Goal: Task Accomplishment & Management: Use online tool/utility

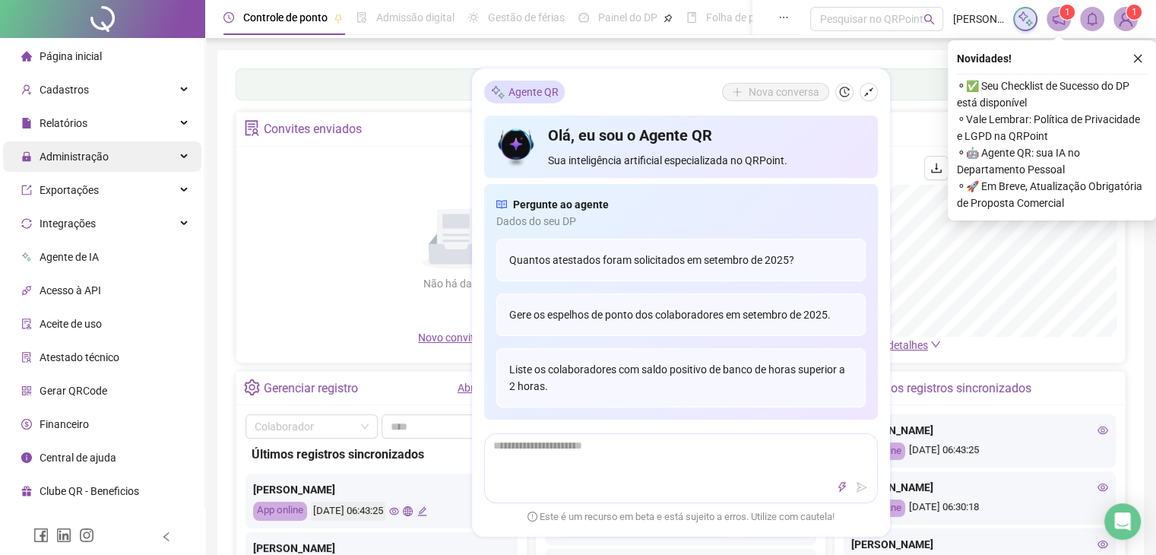
click at [65, 156] on span "Administração" at bounding box center [74, 156] width 69 height 12
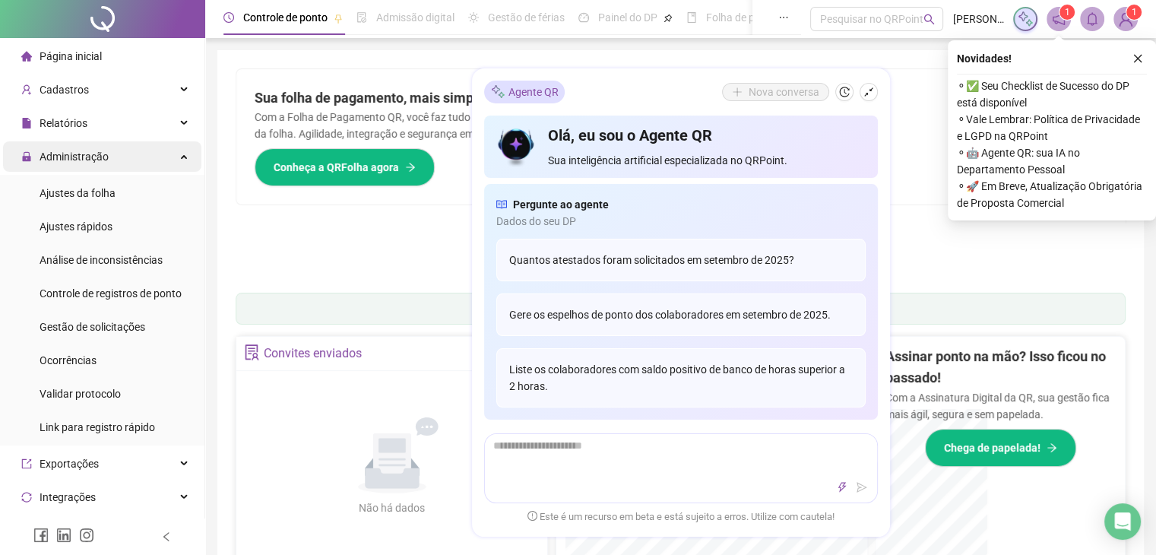
click at [65, 156] on span "Administração" at bounding box center [74, 156] width 69 height 12
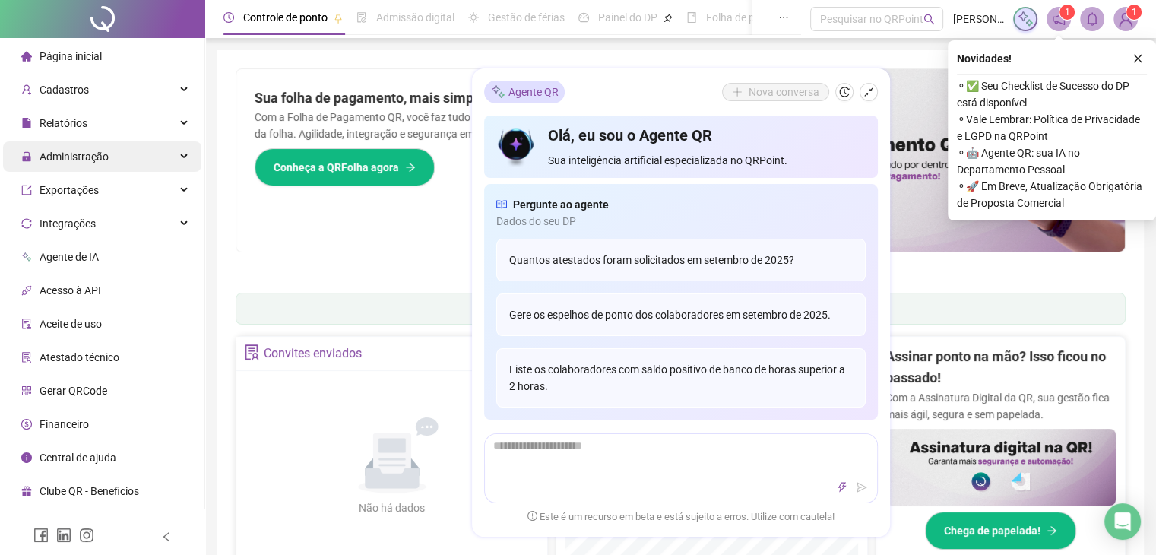
click at [65, 156] on span "Administração" at bounding box center [74, 156] width 69 height 12
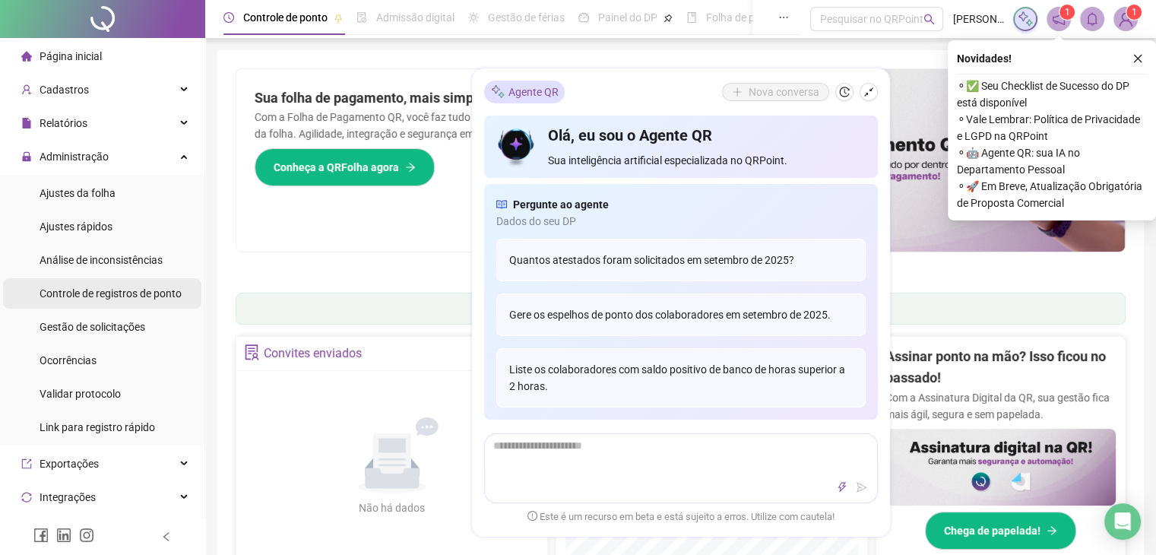
click at [76, 291] on span "Controle de registros de ponto" at bounding box center [111, 293] width 142 height 12
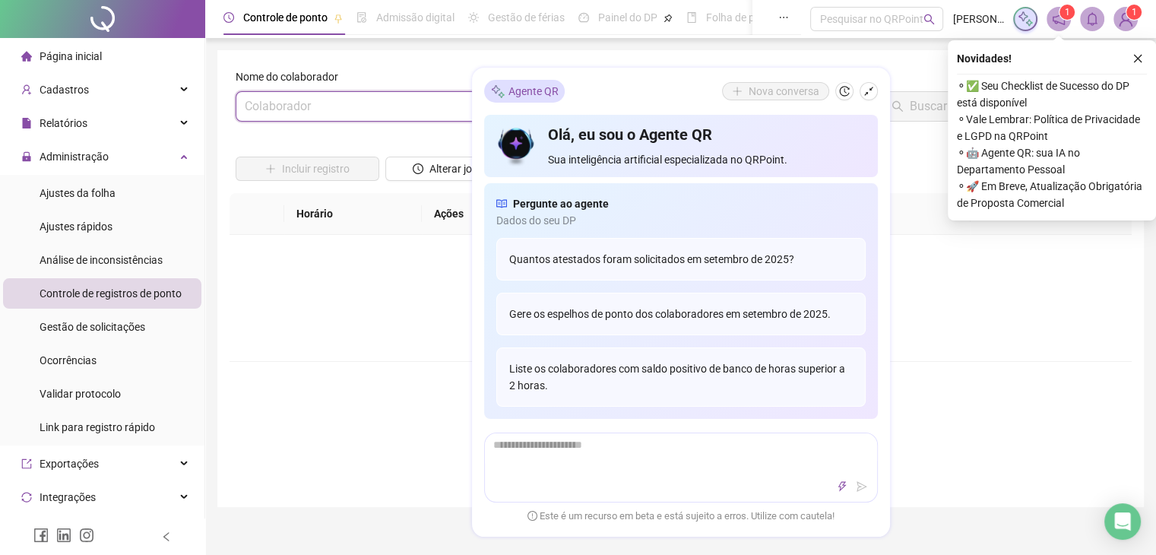
click at [383, 107] on input "search" at bounding box center [373, 106] width 257 height 29
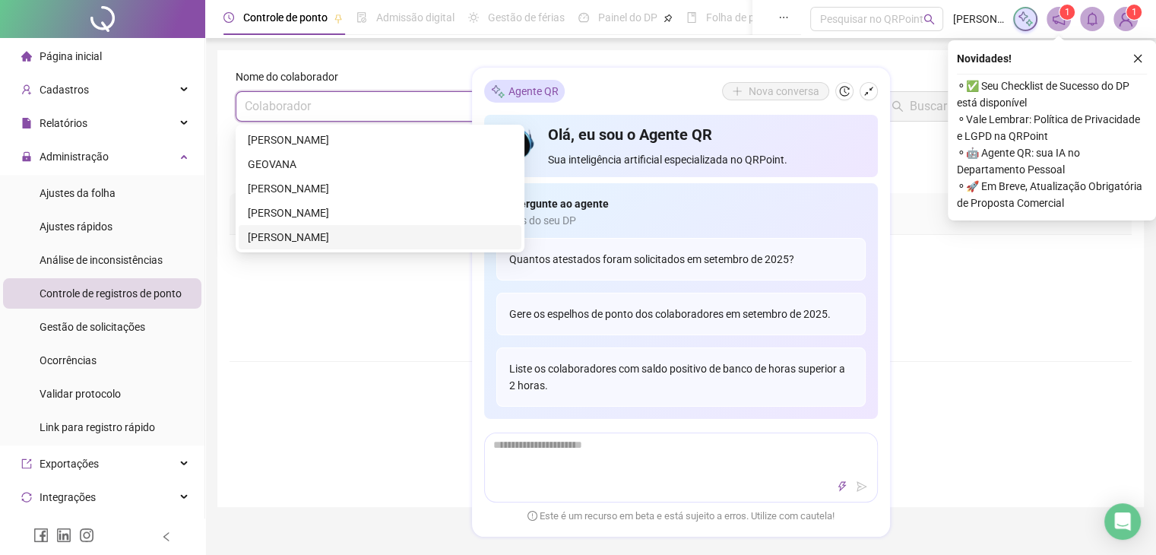
click at [293, 243] on div "[PERSON_NAME]" at bounding box center [380, 237] width 264 height 17
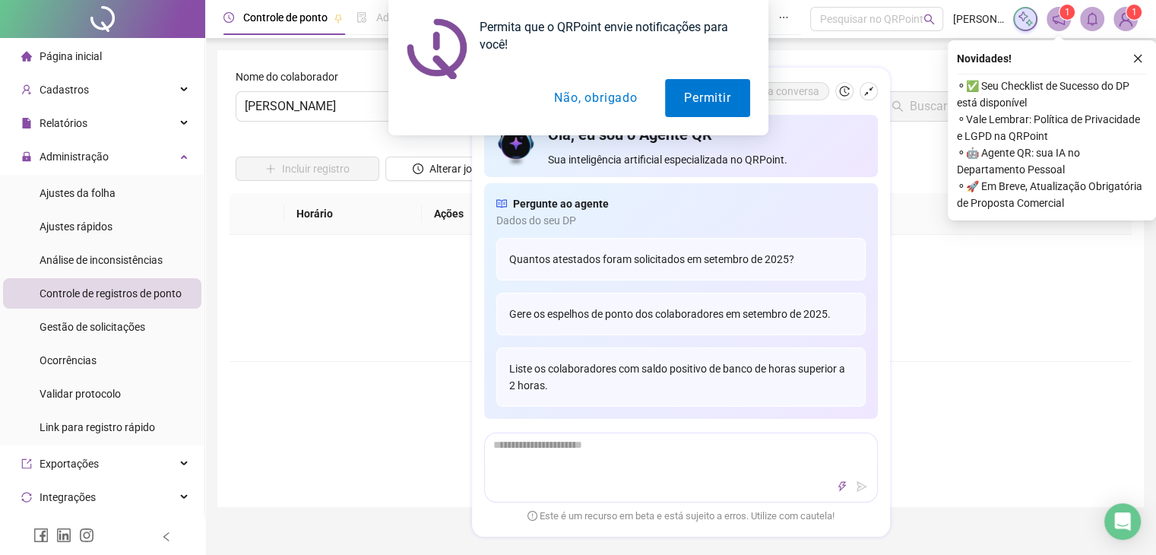
drag, startPoint x: 867, startPoint y: 96, endPoint x: 588, endPoint y: 87, distance: 279.1
click at [604, 91] on div "Permita que o QRPoint envie notificações para você! Permitir Não, obrigado" at bounding box center [578, 67] width 1156 height 135
click at [587, 87] on button "Não, obrigado" at bounding box center [595, 98] width 121 height 38
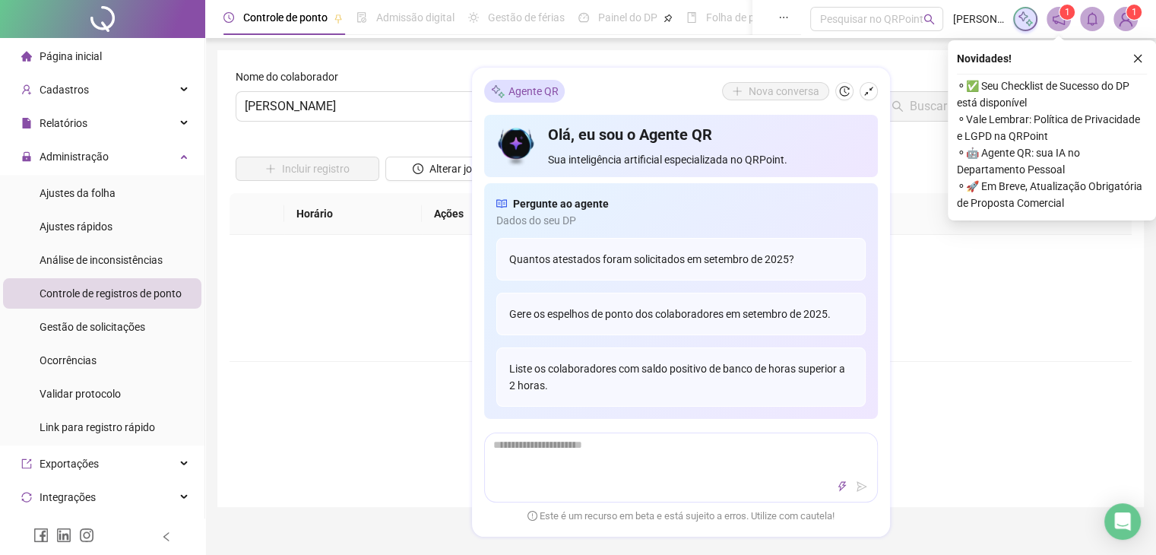
click at [961, 505] on div "Nome do colaborador SUELI NASCIMENTO Data Buscar registros Incluir registro Alt…" at bounding box center [680, 278] width 926 height 457
click at [840, 91] on icon "history" at bounding box center [844, 92] width 11 height 11
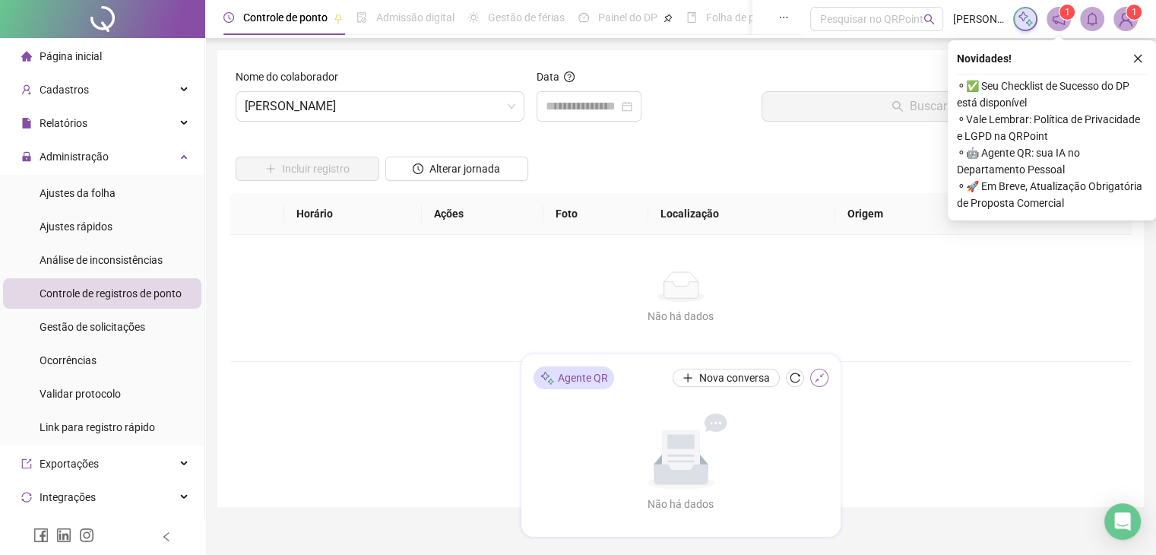
click at [824, 382] on icon "shrink" at bounding box center [819, 377] width 11 height 11
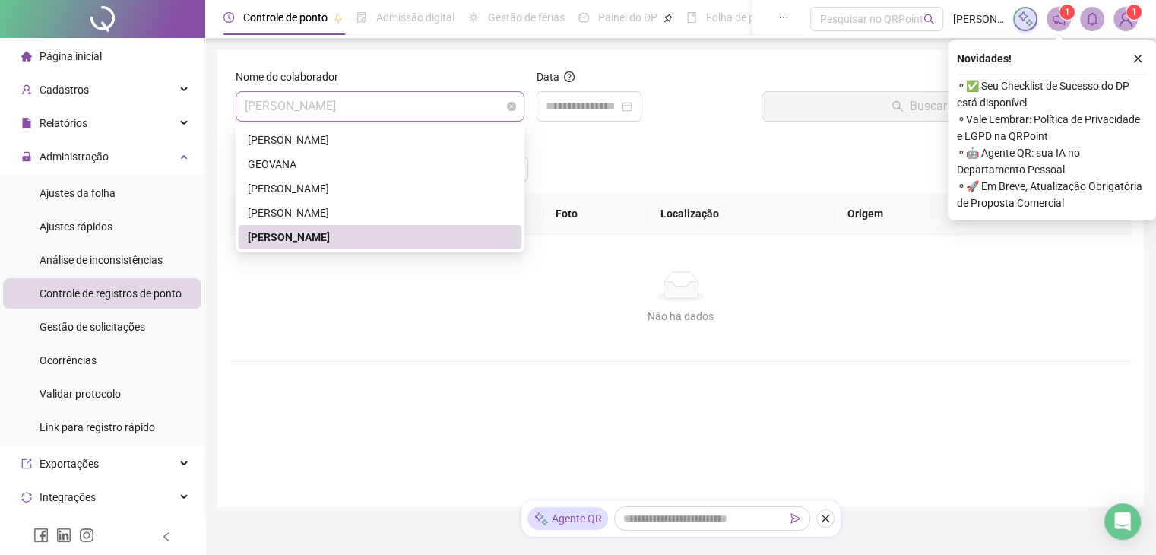
click at [353, 114] on span "[PERSON_NAME]" at bounding box center [380, 106] width 271 height 29
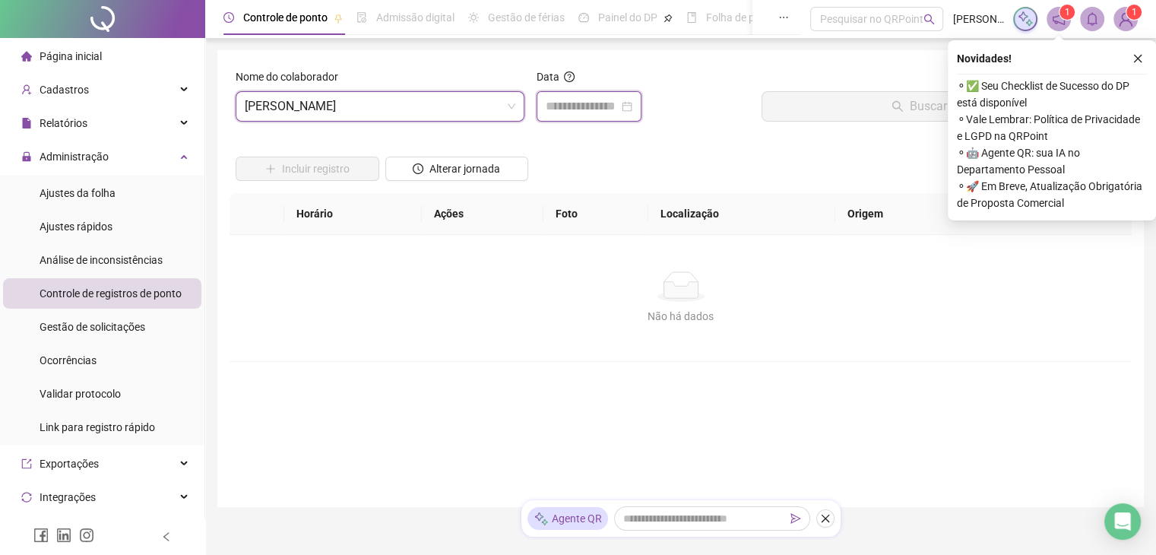
click at [596, 107] on input at bounding box center [582, 106] width 73 height 18
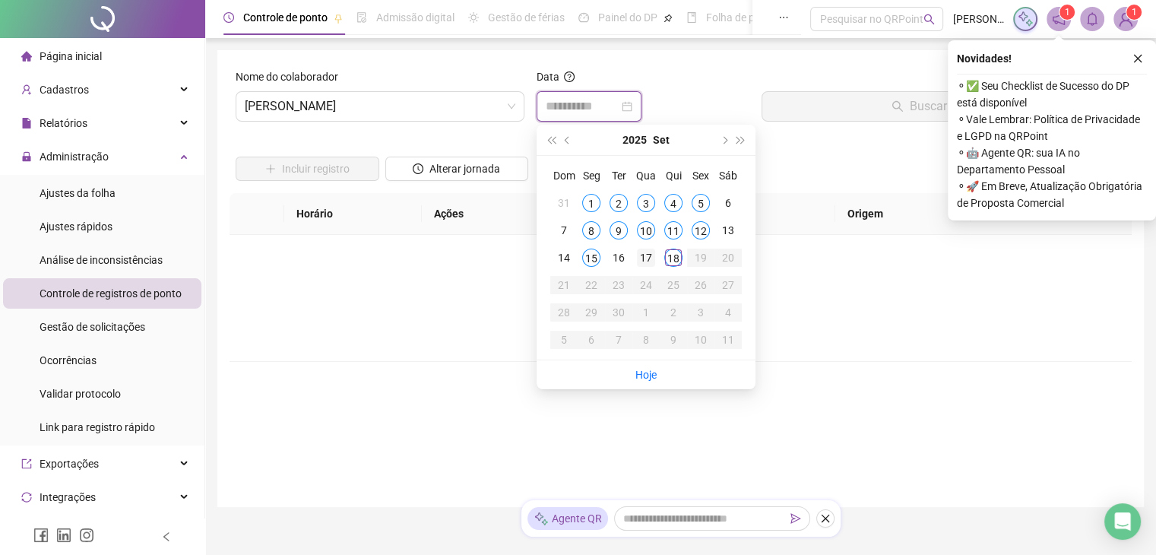
type input "**********"
click at [645, 257] on div "17" at bounding box center [646, 258] width 18 height 18
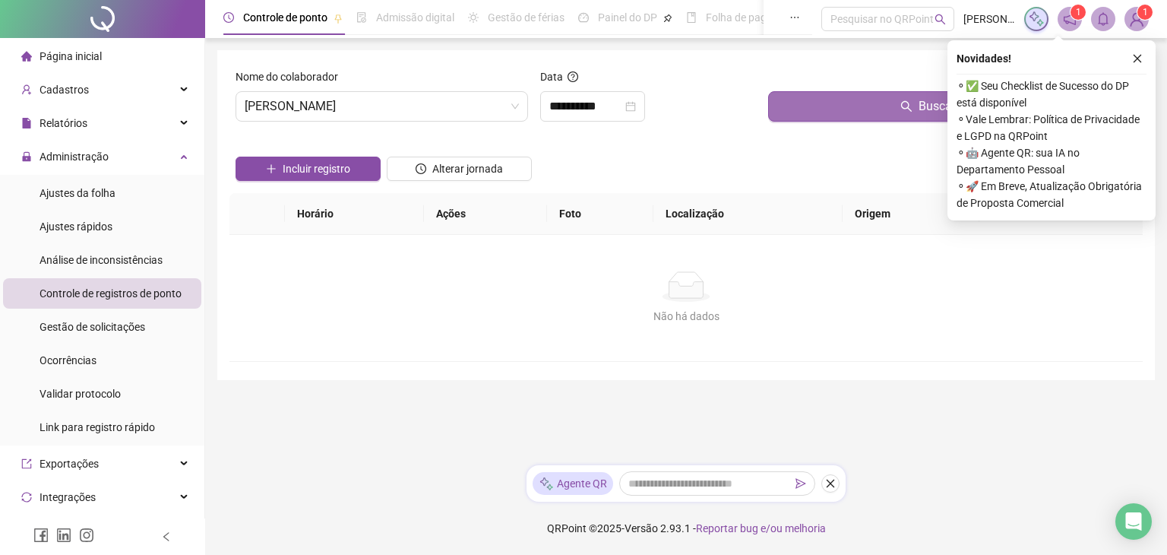
click at [826, 99] on button "Buscar registros" at bounding box center [952, 106] width 369 height 30
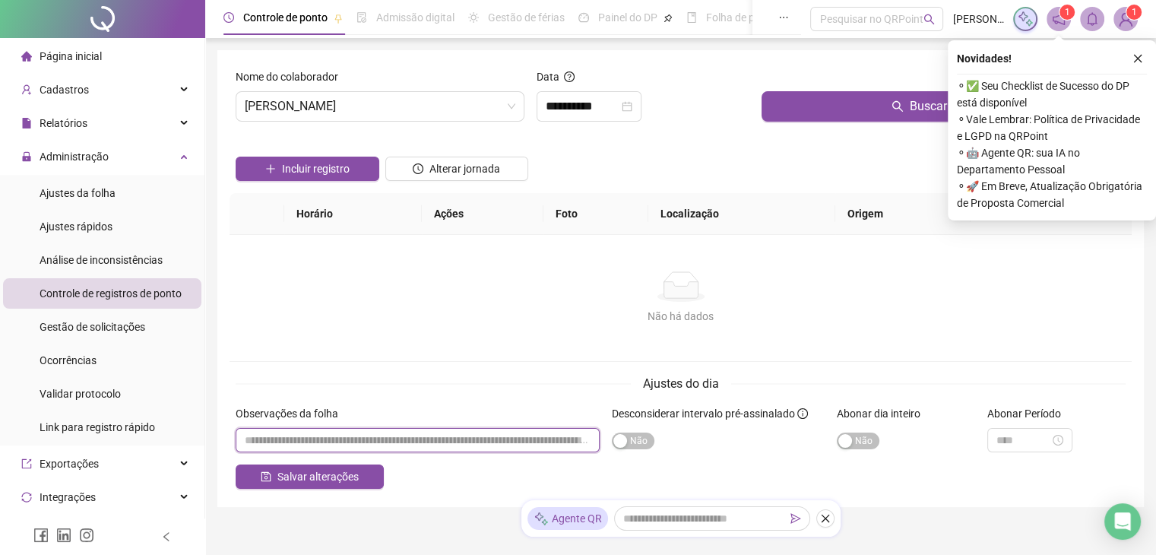
click at [325, 442] on input "textarea" at bounding box center [418, 440] width 364 height 24
type input "*****"
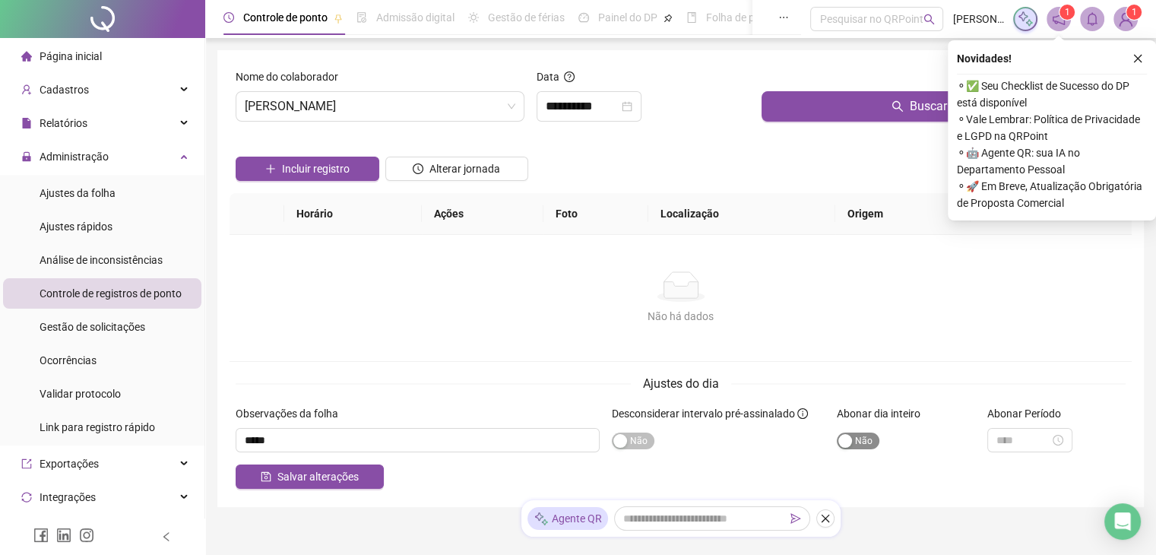
drag, startPoint x: 865, startPoint y: 442, endPoint x: 854, endPoint y: 442, distance: 10.6
click at [865, 442] on span "Sim Não" at bounding box center [858, 440] width 43 height 17
click at [344, 476] on span "Salvar alterações" at bounding box center [317, 476] width 81 height 17
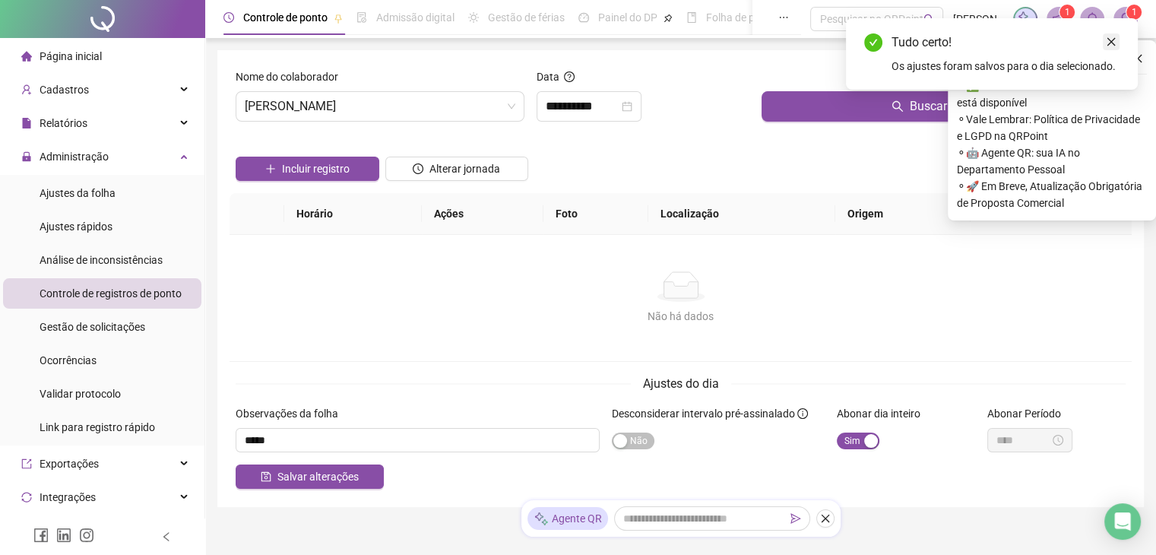
click at [1114, 40] on icon "close" at bounding box center [1111, 41] width 11 height 11
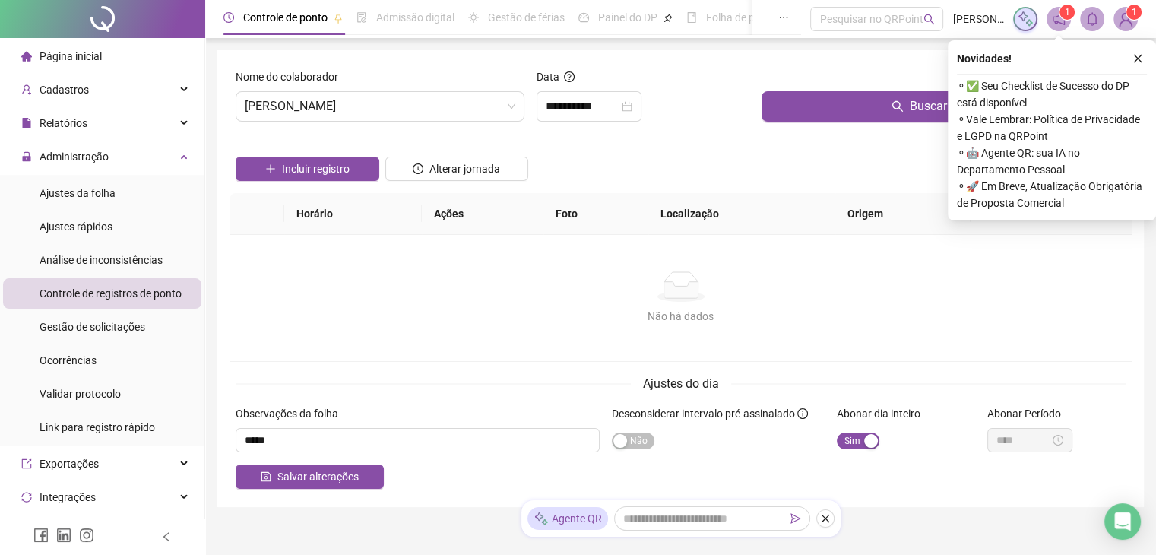
drag, startPoint x: 1142, startPoint y: 55, endPoint x: 1133, endPoint y: 55, distance: 8.4
click at [1136, 55] on icon "close" at bounding box center [1137, 58] width 11 height 11
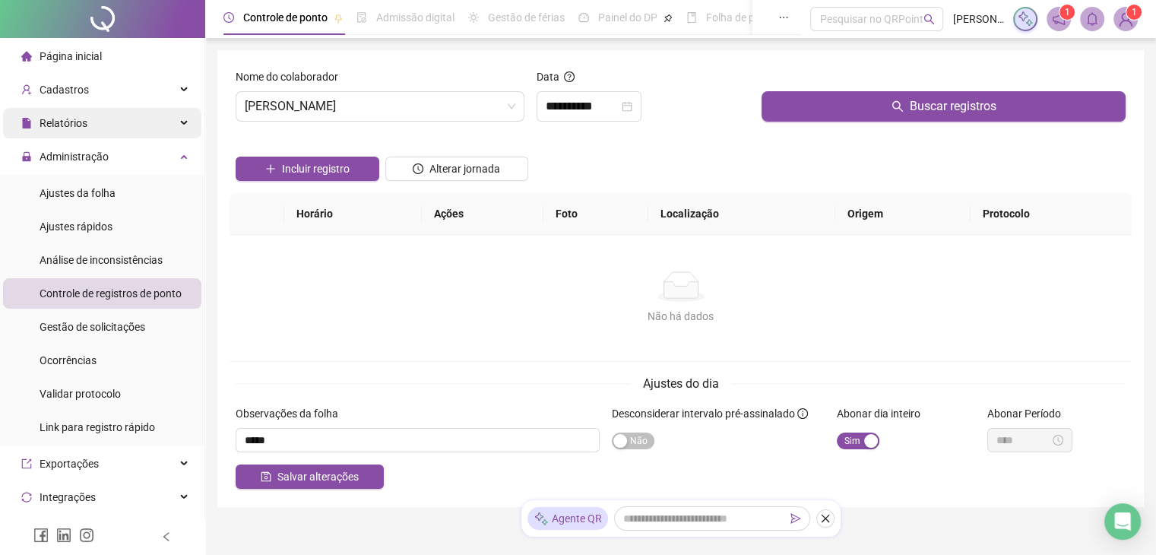
click at [55, 119] on span "Relatórios" at bounding box center [64, 123] width 48 height 12
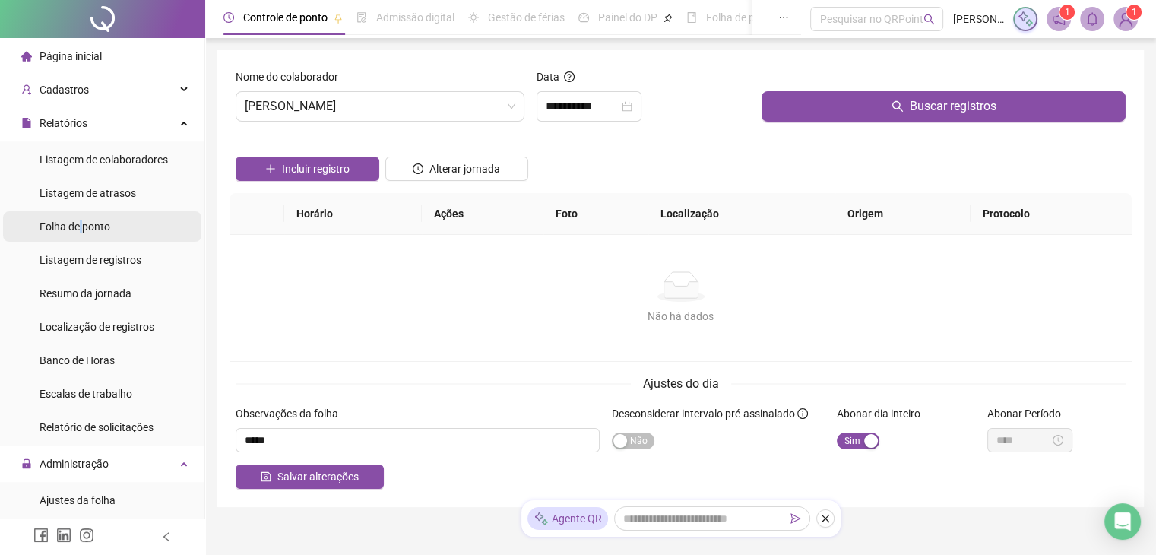
click at [81, 229] on span "Folha de ponto" at bounding box center [75, 226] width 71 height 12
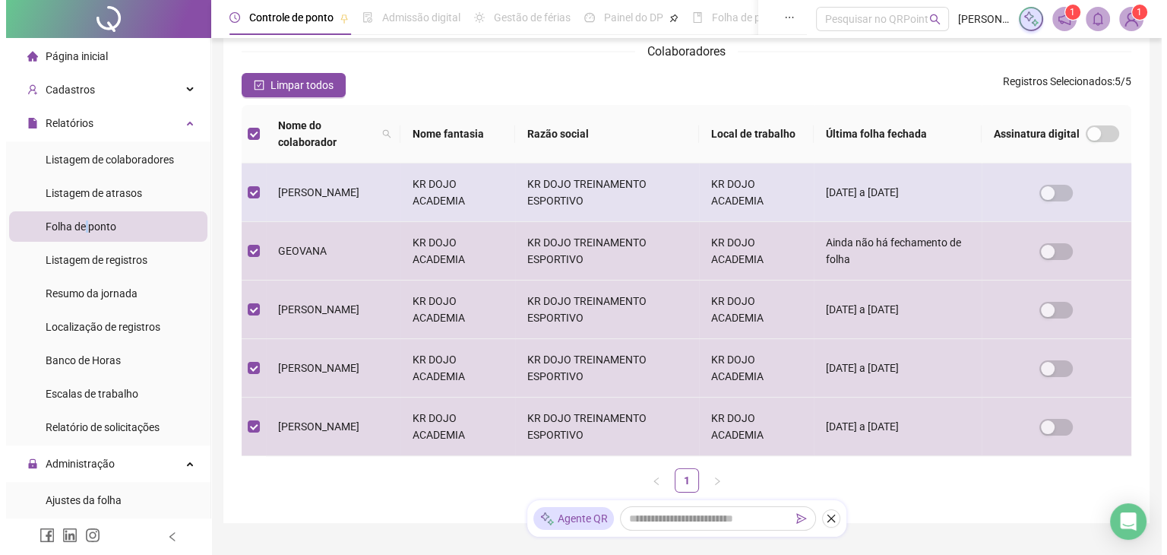
scroll to position [25, 0]
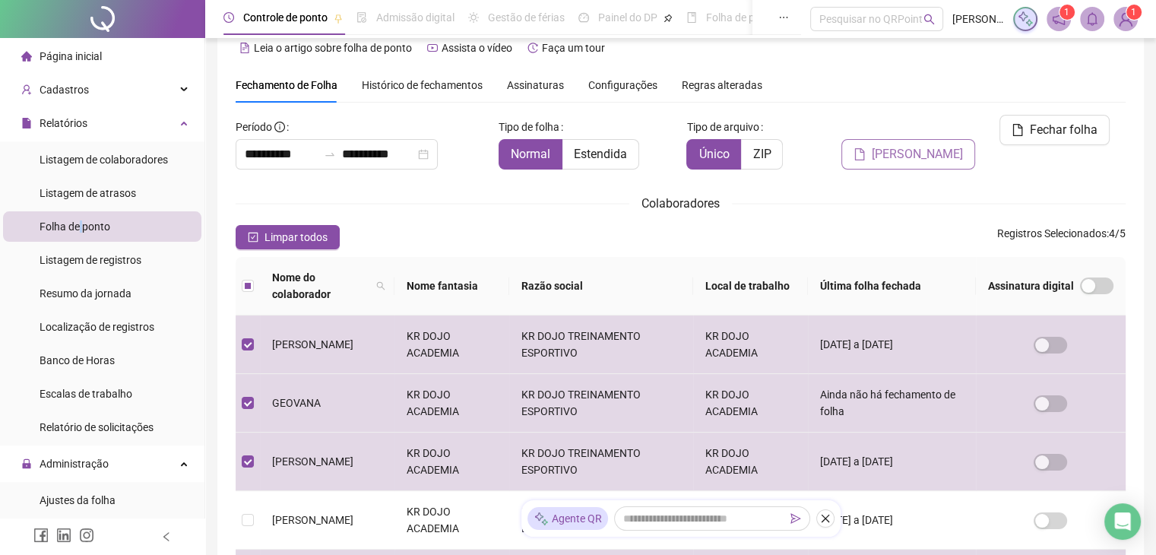
click at [911, 145] on span "[PERSON_NAME]" at bounding box center [917, 154] width 91 height 18
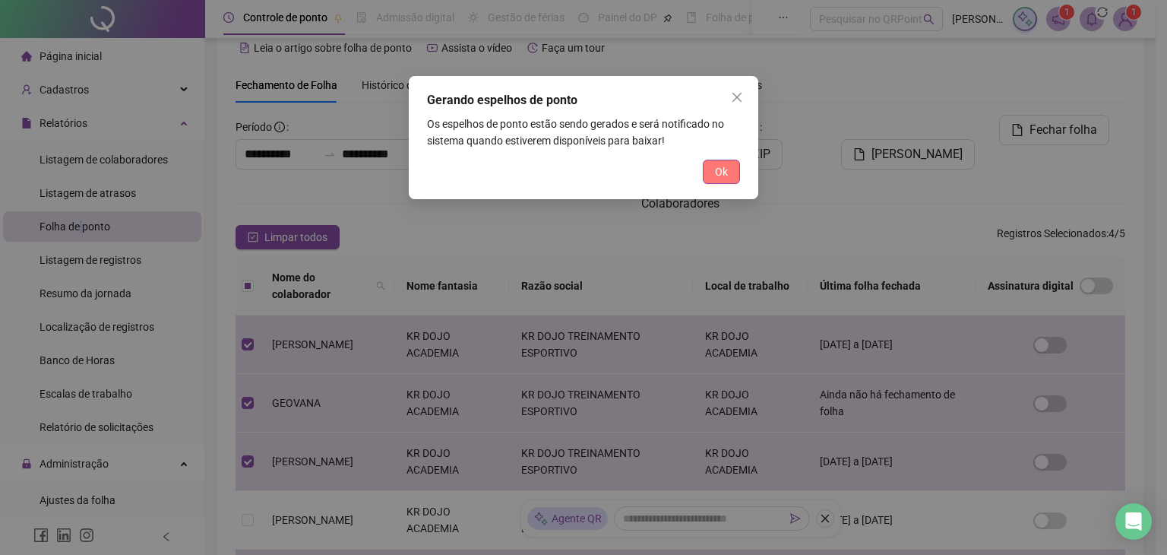
drag, startPoint x: 717, startPoint y: 182, endPoint x: 714, endPoint y: 171, distance: 12.0
click at [708, 165] on button "Ok" at bounding box center [721, 172] width 37 height 24
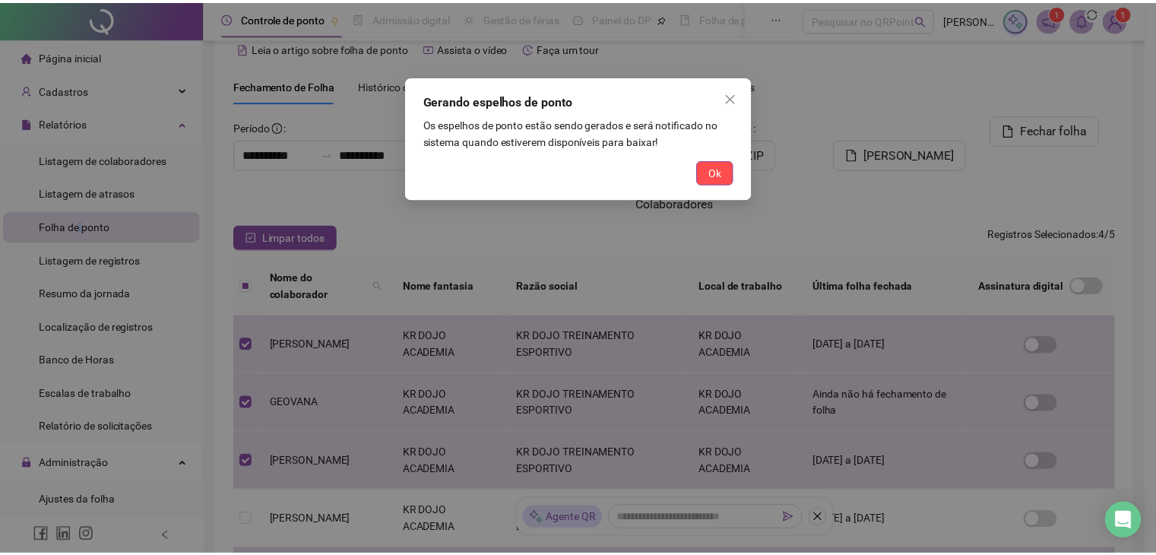
scroll to position [33, 0]
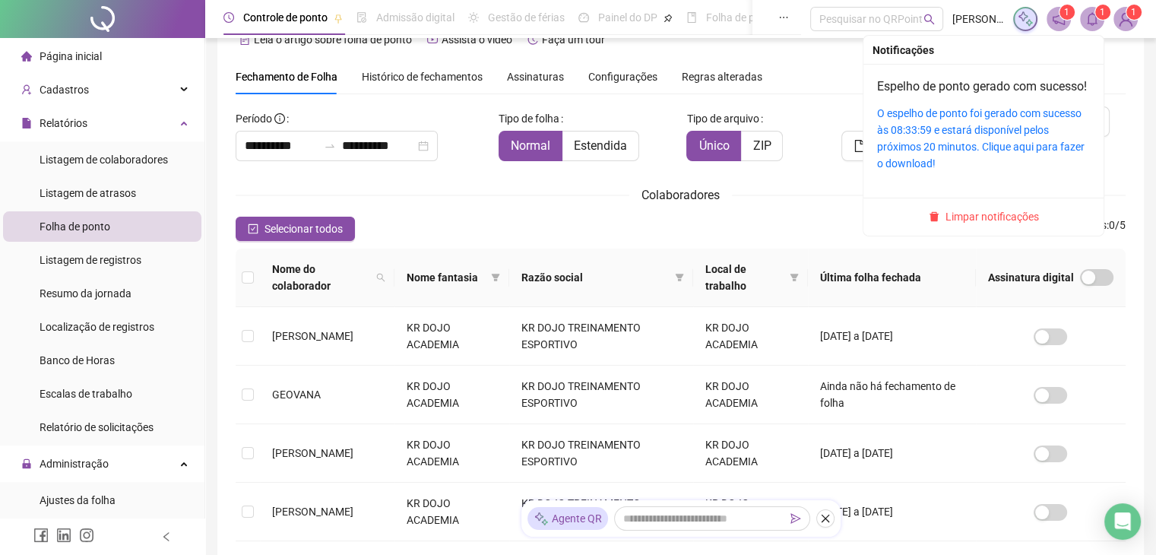
click at [1107, 12] on sup "1" at bounding box center [1102, 12] width 15 height 15
click at [951, 132] on link "O espelho de ponto foi gerado com sucesso às 08:33:59 e estará disponível pelos…" at bounding box center [980, 138] width 207 height 62
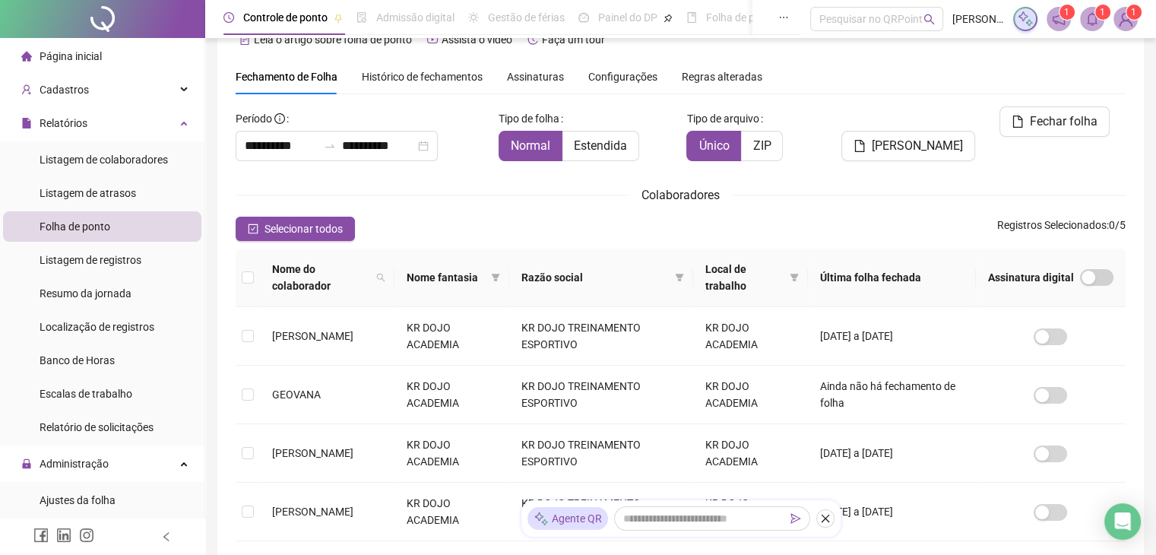
click at [68, 38] on ul "Página inicial Cadastros Relatórios Listagem de colaboradores Listagem de atras…" at bounding box center [102, 564] width 205 height 1052
click at [70, 50] on span "Página inicial" at bounding box center [71, 56] width 62 height 12
